Goal: Transaction & Acquisition: Purchase product/service

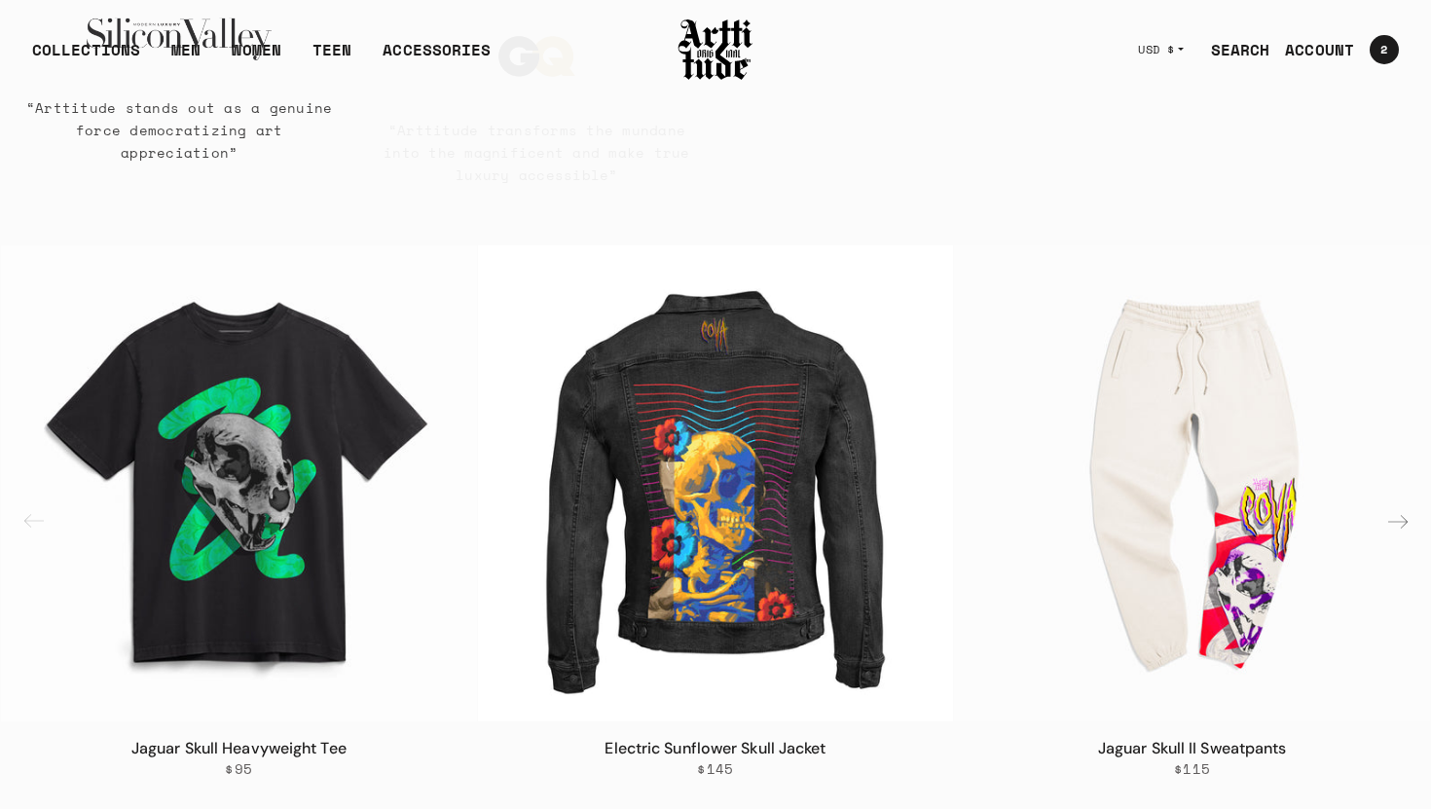
scroll to position [930, 0]
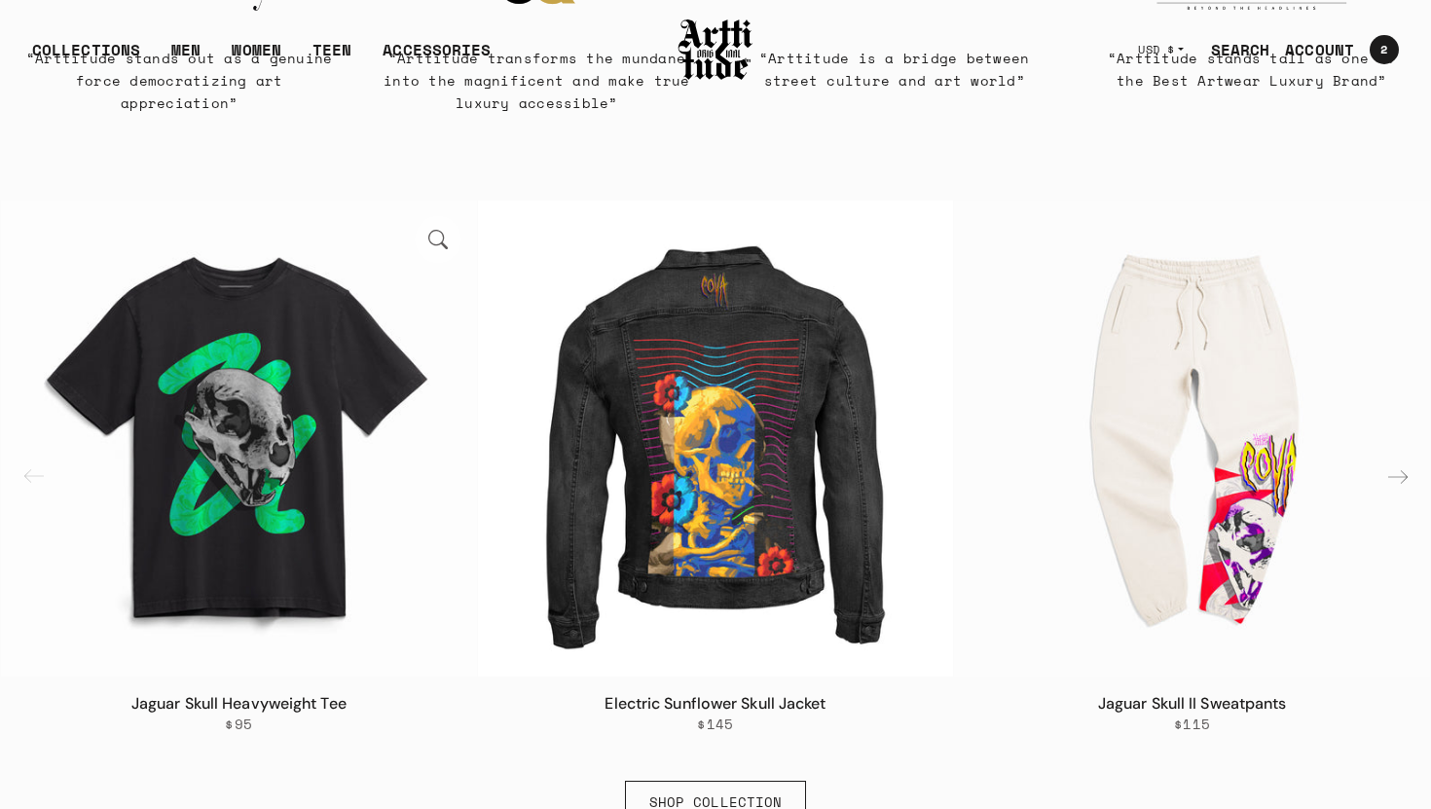
click at [294, 710] on link "Jaguar Skull Heavyweight Tee" at bounding box center [238, 703] width 215 height 20
